Goal: Entertainment & Leisure: Consume media (video, audio)

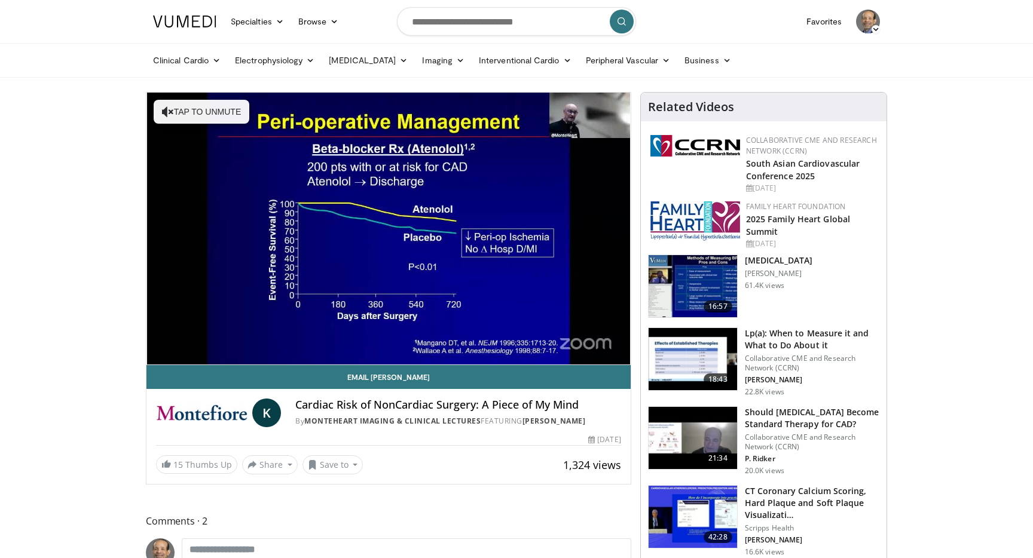
drag, startPoint x: 657, startPoint y: 264, endPoint x: 672, endPoint y: 256, distance: 16.8
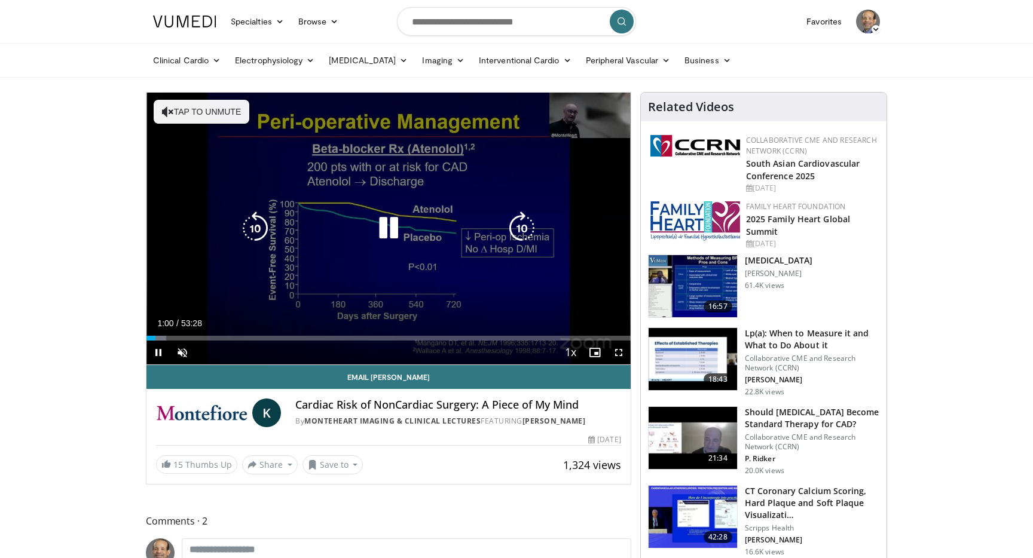
click at [164, 117] on icon "Video Player" at bounding box center [168, 112] width 12 height 12
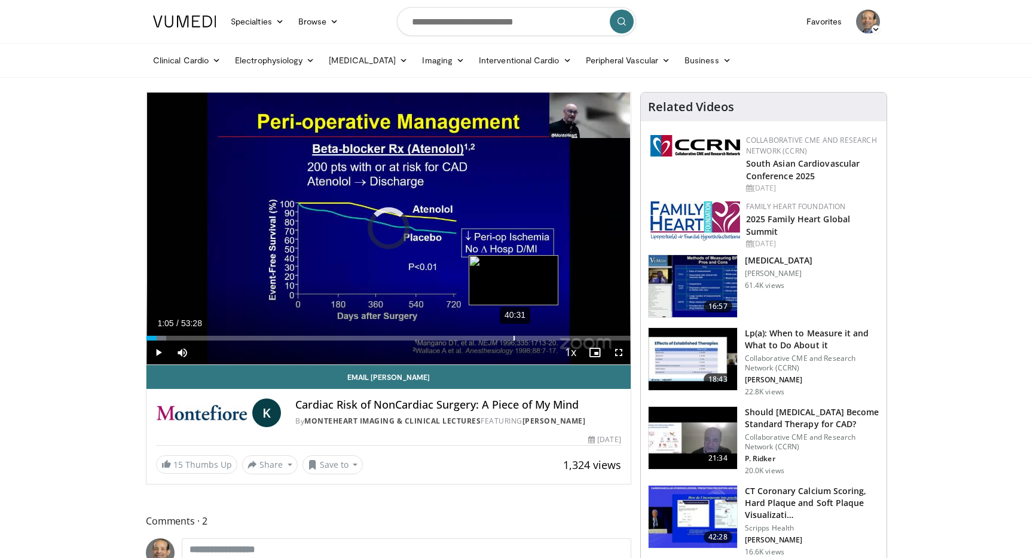
click at [513, 338] on div "40:31" at bounding box center [513, 338] width 1 height 5
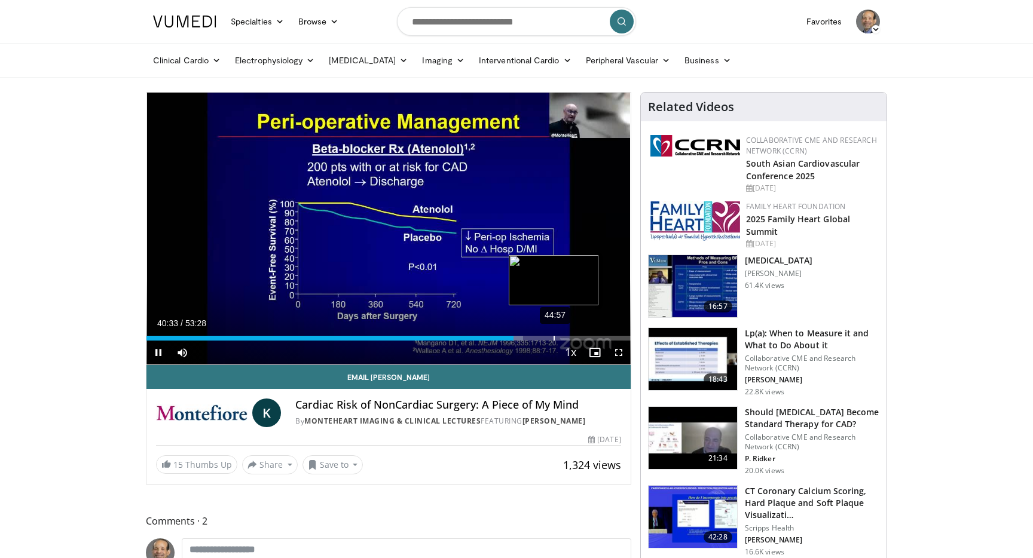
click at [554, 337] on div "44:57" at bounding box center [554, 338] width 1 height 5
click at [590, 339] on div "48:58" at bounding box center [590, 338] width 1 height 5
click at [583, 341] on span "Video Player" at bounding box center [595, 353] width 24 height 24
